Goal: Information Seeking & Learning: Check status

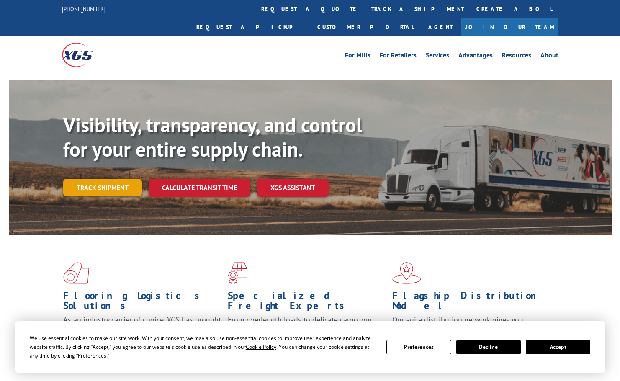
click at [99, 179] on link "Track shipment" at bounding box center [102, 188] width 79 height 18
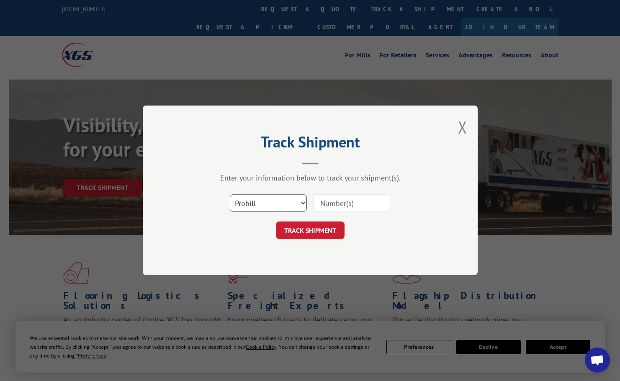
click at [253, 202] on select "Select category... Probill BOL PO" at bounding box center [268, 204] width 77 height 18
select select "bol"
click at [230, 195] on select "Select category... Probill BOL PO" at bounding box center [268, 204] width 77 height 18
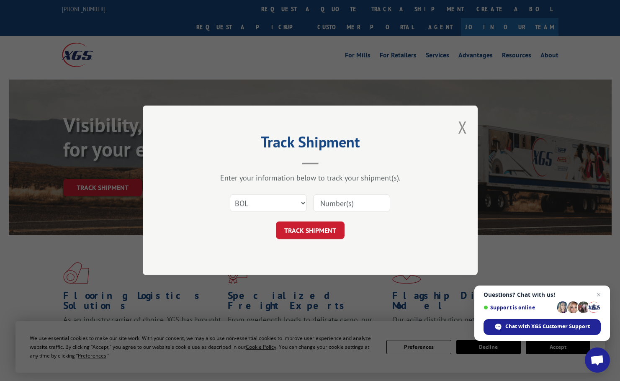
click at [335, 200] on input at bounding box center [351, 204] width 77 height 18
paste input "17502611"
type input "17502611"
click at [297, 228] on button "TRACK SHIPMENT" at bounding box center [310, 231] width 69 height 18
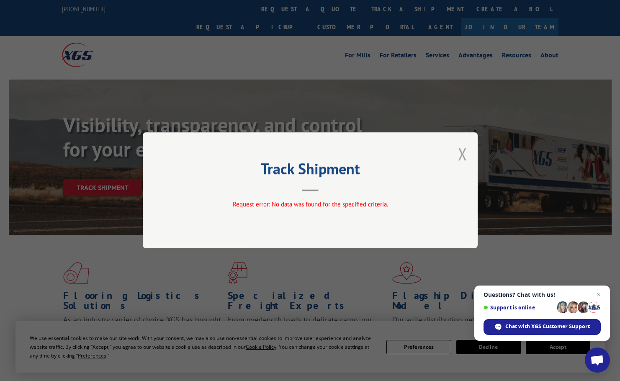
click at [461, 151] on button "Close modal" at bounding box center [462, 154] width 9 height 22
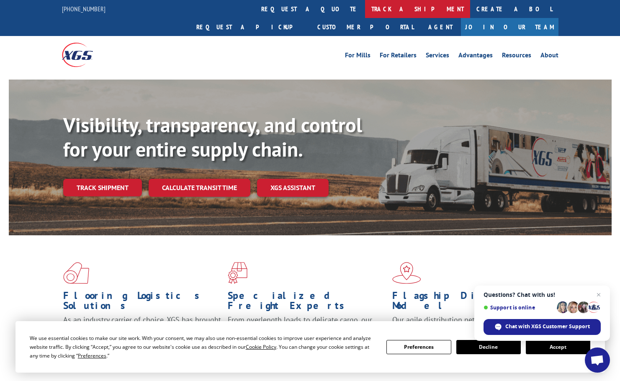
click at [365, 7] on link "track a shipment" at bounding box center [417, 9] width 105 height 18
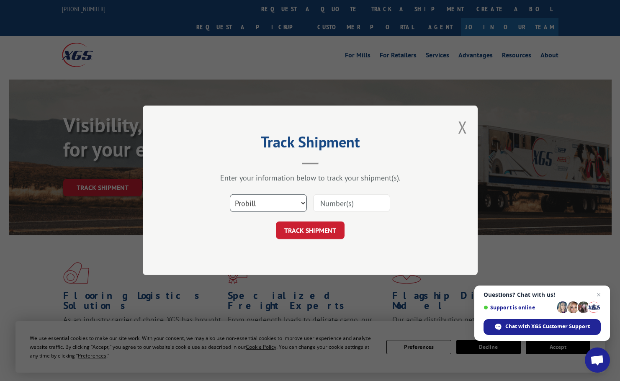
click at [270, 202] on select "Select category... Probill BOL PO" at bounding box center [268, 204] width 77 height 18
click at [342, 200] on input at bounding box center [351, 204] width 77 height 18
paste input "17502611"
type input "17502611"
click at [305, 228] on button "TRACK SHIPMENT" at bounding box center [310, 231] width 69 height 18
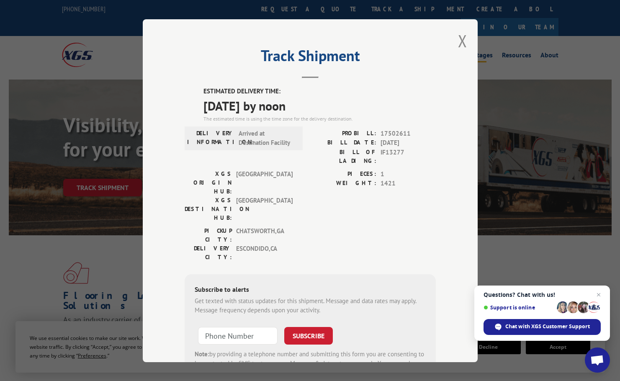
click at [458, 42] on button "Close modal" at bounding box center [462, 41] width 9 height 22
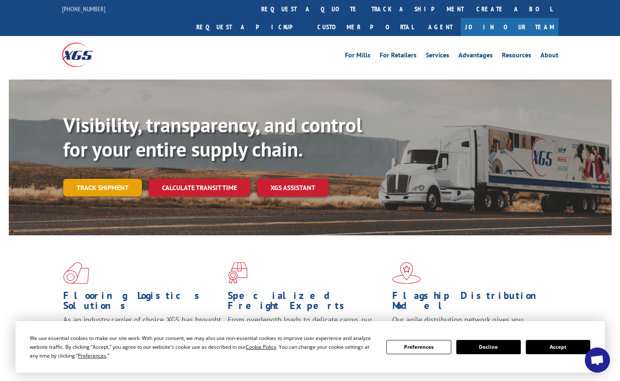
drag, startPoint x: 109, startPoint y: 164, endPoint x: 138, endPoint y: 159, distance: 29.5
click at [109, 179] on link "Track shipment" at bounding box center [102, 188] width 79 height 18
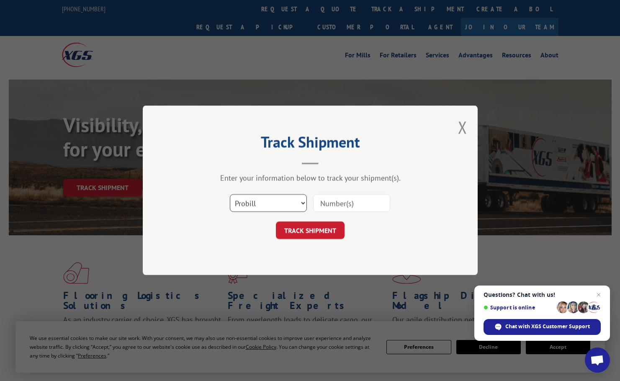
click at [242, 201] on select "Select category... Probill BOL PO" at bounding box center [268, 204] width 77 height 18
select select "bol"
click at [230, 195] on select "Select category... Probill BOL PO" at bounding box center [268, 204] width 77 height 18
click at [322, 203] on input at bounding box center [351, 204] width 77 height 18
paste input "IF13277"
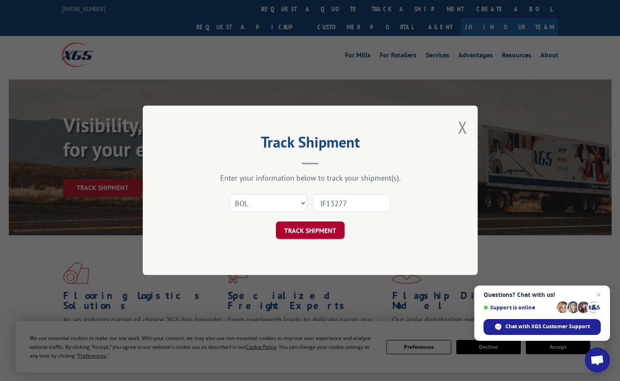
type input "IF13277"
click at [291, 228] on button "TRACK SHIPMENT" at bounding box center [310, 231] width 69 height 18
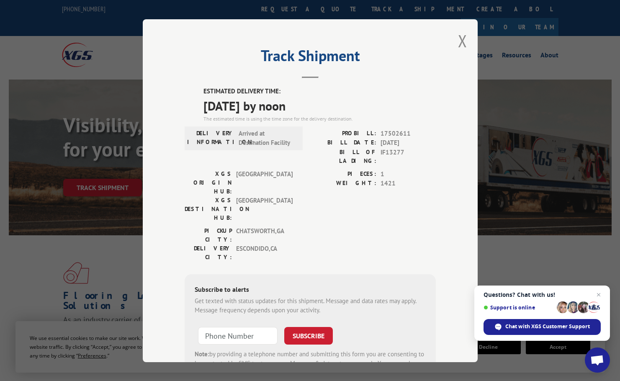
drag, startPoint x: 460, startPoint y: 43, endPoint x: 367, endPoint y: 23, distance: 95.0
click at [460, 42] on button "Close modal" at bounding box center [462, 41] width 9 height 22
